Goal: Information Seeking & Learning: Learn about a topic

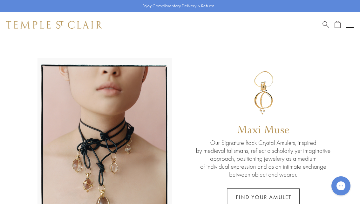
click at [360, 25] on div "Shop Shop Categories Amulets Pendants & Charms Lockets Chains & Leather Cords E…" at bounding box center [180, 24] width 360 height 25
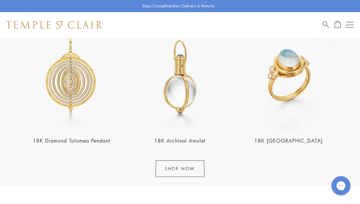
scroll to position [670, 0]
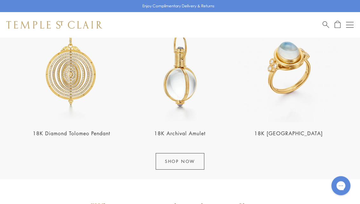
click at [193, 162] on link "SHOP NOW" at bounding box center [180, 161] width 49 height 17
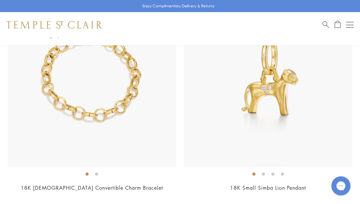
scroll to position [568, 0]
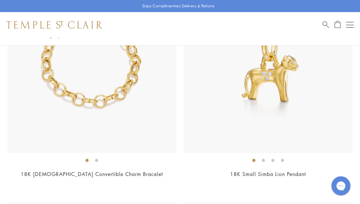
click at [60, 129] on img at bounding box center [92, 68] width 169 height 169
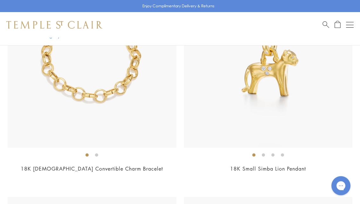
scroll to position [582, 0]
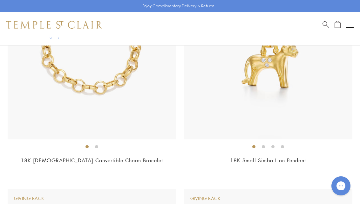
click at [289, 80] on img at bounding box center [268, 55] width 169 height 169
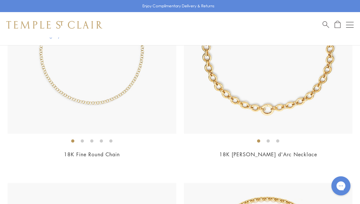
scroll to position [7350, 0]
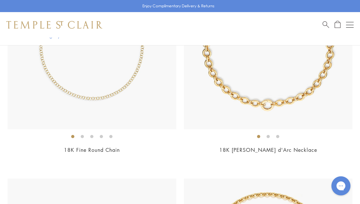
click at [282, 132] on ol at bounding box center [268, 136] width 169 height 8
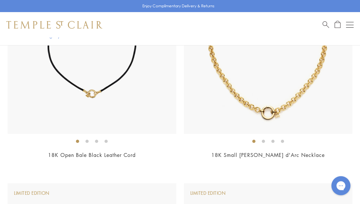
scroll to position [7571, 0]
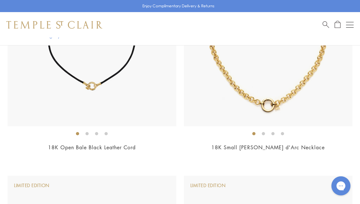
click at [294, 129] on ol at bounding box center [268, 133] width 169 height 8
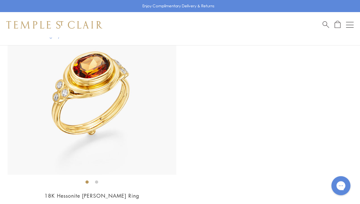
scroll to position [8389, 0]
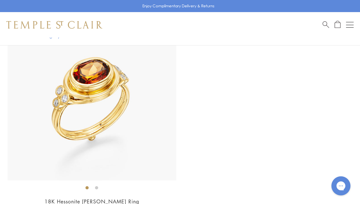
click at [357, 22] on div "Shop Shop Categories Amulets Pendants & Charms Lockets Chains & Leather Cords E…" at bounding box center [180, 24] width 360 height 25
click at [349, 23] on button "Open navigation" at bounding box center [350, 25] width 8 height 8
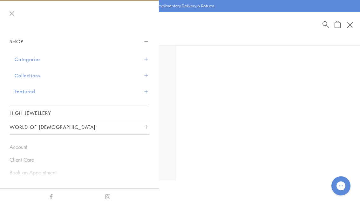
click at [43, 109] on link "High Jewellery" at bounding box center [80, 112] width 140 height 13
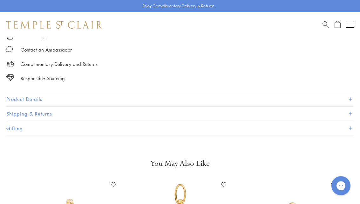
scroll to position [454, 0]
click at [31, 100] on button "Product Details" at bounding box center [180, 99] width 348 height 14
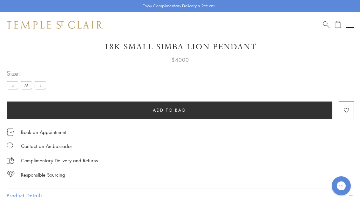
scroll to position [354, 0]
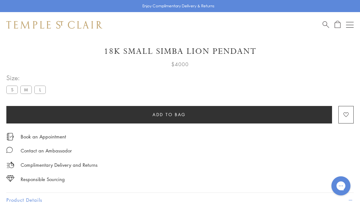
click at [22, 90] on label "M" at bounding box center [25, 90] width 11 height 8
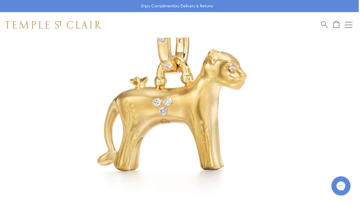
scroll to position [105, 1]
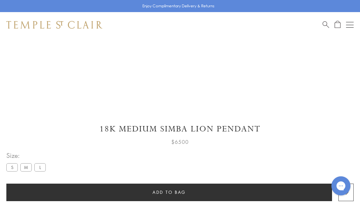
scroll to position [264, 0]
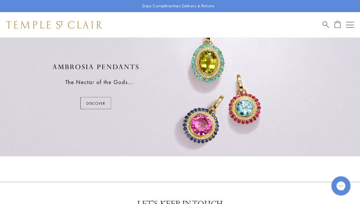
scroll to position [312, 0]
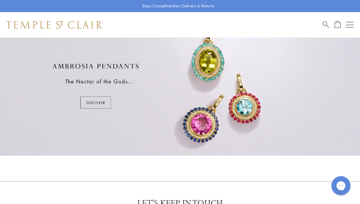
click at [96, 100] on div at bounding box center [180, 86] width 360 height 139
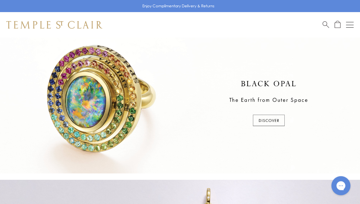
scroll to position [147, 0]
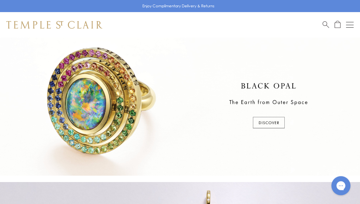
click at [353, 21] on button "Open navigation" at bounding box center [350, 25] width 8 height 8
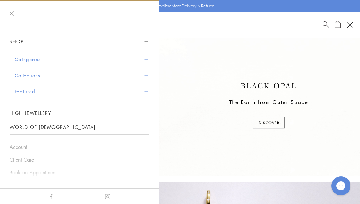
click at [29, 72] on button "Collections" at bounding box center [82, 75] width 135 height 16
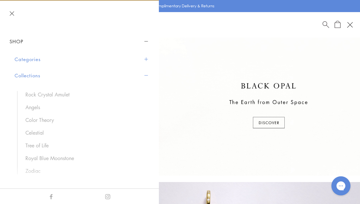
click at [35, 142] on link "Tree of Life" at bounding box center [84, 145] width 118 height 7
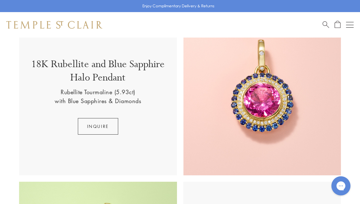
scroll to position [177, 0]
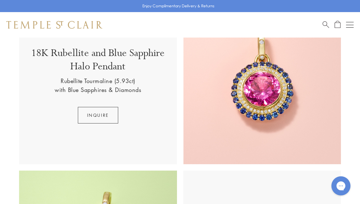
click at [89, 117] on button "inquire" at bounding box center [98, 115] width 40 height 17
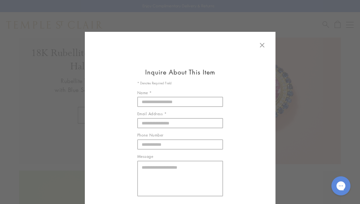
click at [265, 45] on icon at bounding box center [263, 45] width 8 height 8
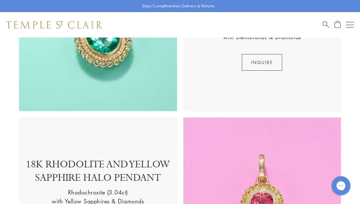
scroll to position [710, 0]
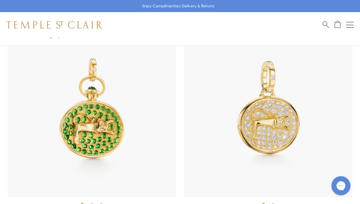
scroll to position [1906, 0]
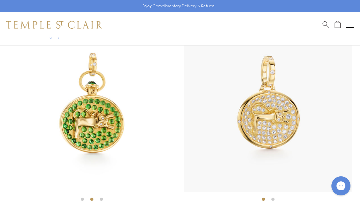
click at [298, 122] on img at bounding box center [268, 107] width 169 height 169
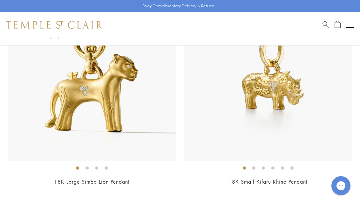
scroll to position [5643, 0]
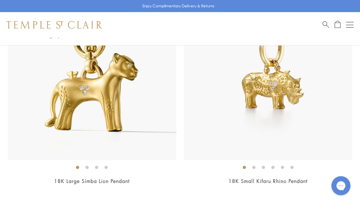
click at [325, 107] on img at bounding box center [268, 76] width 169 height 169
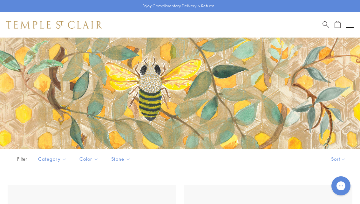
scroll to position [5661, 0]
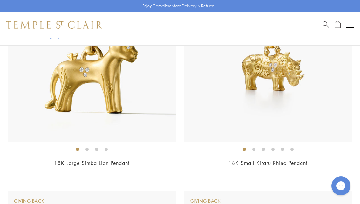
click at [281, 148] on li at bounding box center [282, 149] width 3 height 3
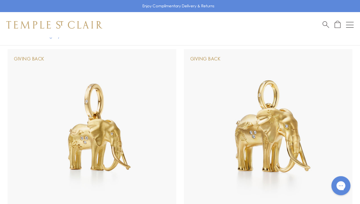
scroll to position [6022, 0]
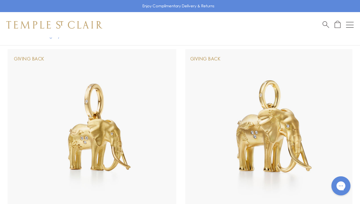
click at [328, 104] on img at bounding box center [269, 133] width 169 height 169
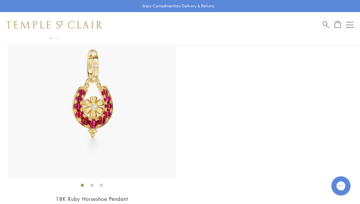
scroll to position [6727, 0]
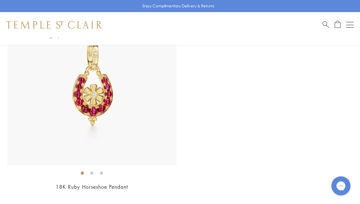
click at [86, 95] on img at bounding box center [92, 81] width 169 height 169
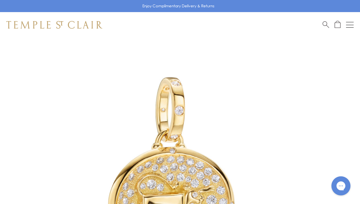
scroll to position [12, 0]
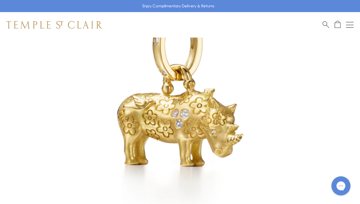
scroll to position [101, 0]
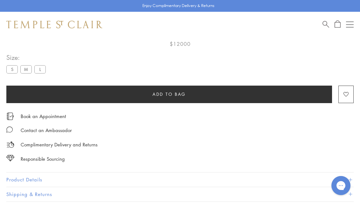
scroll to position [38, 0]
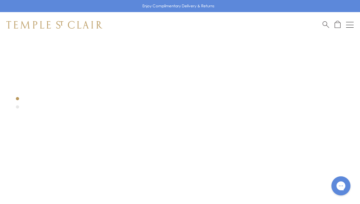
click at [351, 23] on button "Open navigation" at bounding box center [350, 25] width 8 height 8
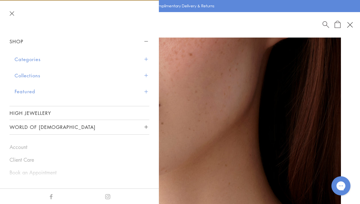
click at [29, 76] on button "Collections" at bounding box center [82, 75] width 135 height 16
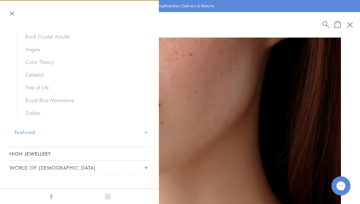
scroll to position [58, 0]
click at [35, 114] on link "Zodiac" at bounding box center [84, 112] width 118 height 7
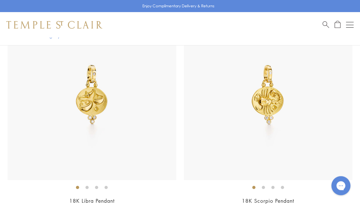
scroll to position [828, 0]
click at [88, 113] on img at bounding box center [92, 95] width 169 height 169
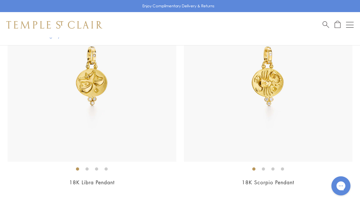
click at [89, 87] on img at bounding box center [92, 77] width 169 height 169
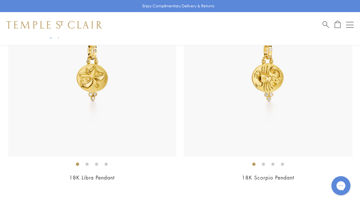
scroll to position [851, 0]
click at [108, 78] on img at bounding box center [92, 72] width 169 height 169
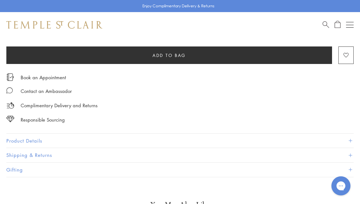
scroll to position [424, 0]
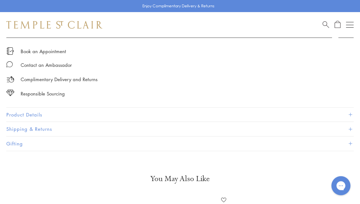
click at [40, 111] on button "Product Details" at bounding box center [180, 115] width 348 height 14
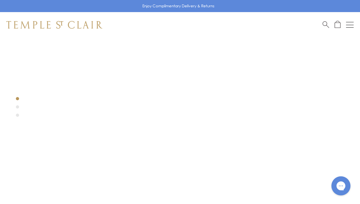
scroll to position [0, 0]
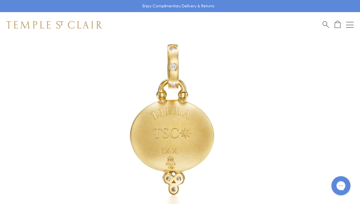
scroll to position [81, 0]
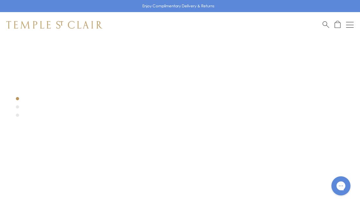
click at [24, 107] on div at bounding box center [170, 126] width 341 height 341
click at [21, 119] on div at bounding box center [170, 126] width 341 height 341
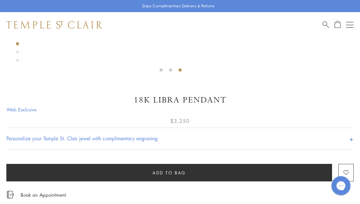
scroll to position [303, 0]
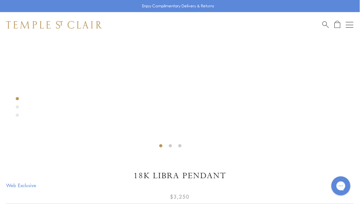
scroll to position [228, 0]
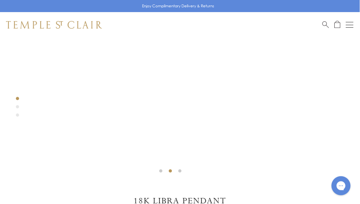
scroll to position [203, 0]
click at [17, 99] on div at bounding box center [170, 5] width 341 height 341
